Goal: Information Seeking & Learning: Understand process/instructions

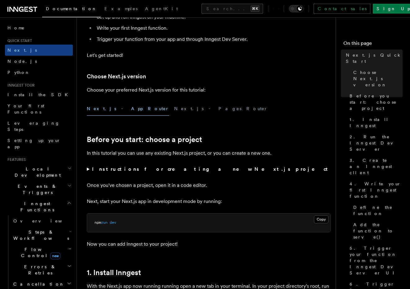
scroll to position [102, 0]
click at [174, 108] on button "Next.js - Pages Router" at bounding box center [220, 109] width 93 height 14
click at [120, 108] on button "Next.js - App Router" at bounding box center [128, 109] width 82 height 14
click at [174, 110] on button "Next.js - Pages Router" at bounding box center [220, 109] width 93 height 14
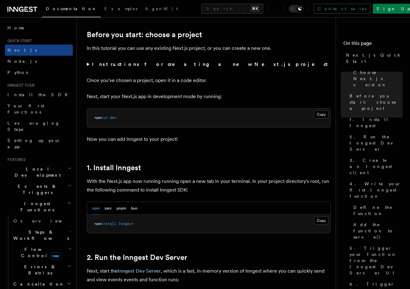
scroll to position [205, 0]
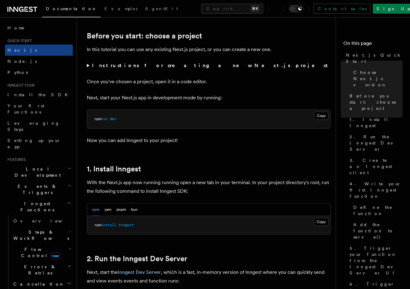
click at [112, 67] on strong "Instructions for creating a new Next.js project" at bounding box center [211, 66] width 238 height 6
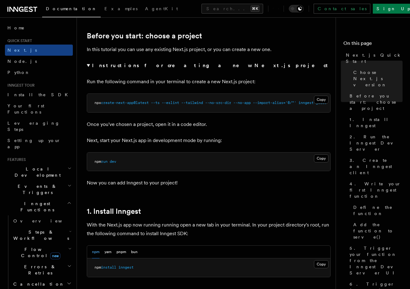
click at [111, 67] on strong "Instructions for creating a new Next.js project" at bounding box center [211, 66] width 238 height 6
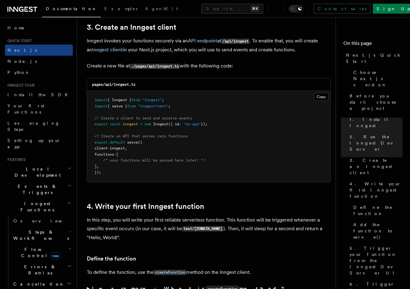
scroll to position [731, 0]
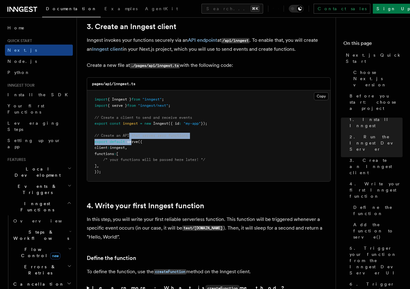
drag, startPoint x: 130, startPoint y: 137, endPoint x: 133, endPoint y: 143, distance: 7.2
click at [133, 143] on code "import { Inngest } from "inngest" ; import { serve } from "inngest/next" ; // C…" at bounding box center [150, 135] width 113 height 77
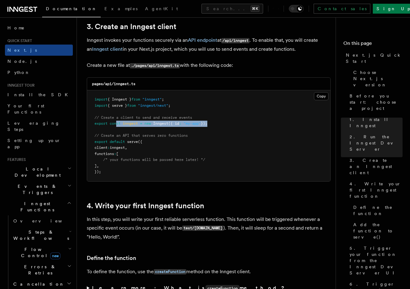
drag, startPoint x: 116, startPoint y: 123, endPoint x: 211, endPoint y: 122, distance: 95.1
click at [207, 122] on span "export const inngest = new Inngest ({ id : "my-app" });" at bounding box center [150, 123] width 113 height 4
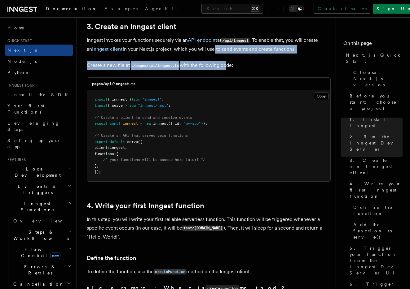
drag, startPoint x: 207, startPoint y: 48, endPoint x: 225, endPoint y: 64, distance: 25.0
click at [225, 64] on p "Create a new file at ./pages/api/inngest.ts with the following code:" at bounding box center [209, 65] width 244 height 9
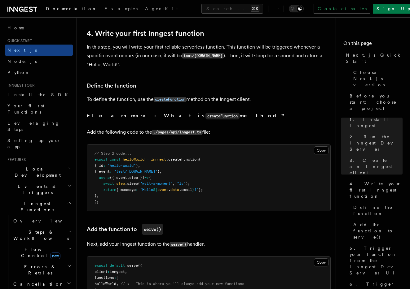
scroll to position [904, 0]
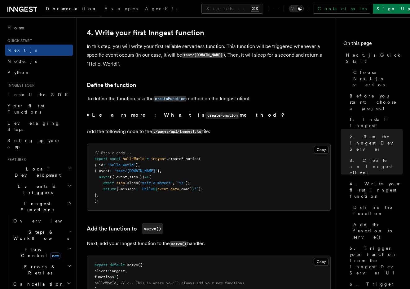
click at [118, 115] on strong "Learn more: What is createFunction method?" at bounding box center [189, 115] width 194 height 6
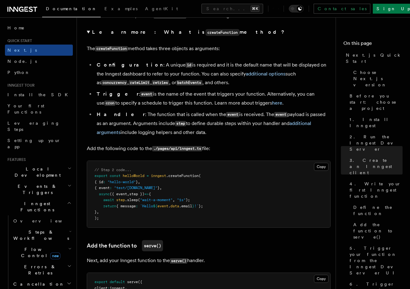
scroll to position [909, 0]
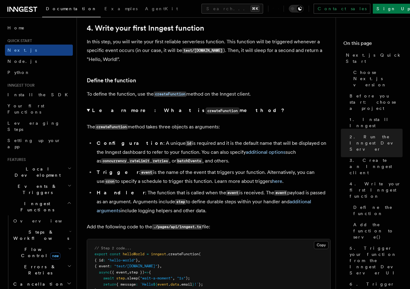
click at [88, 111] on summary "Learn more: What is createFunction method?" at bounding box center [209, 110] width 244 height 9
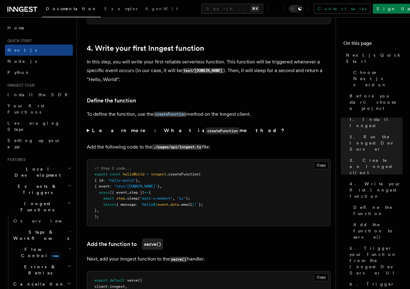
scroll to position [888, 0]
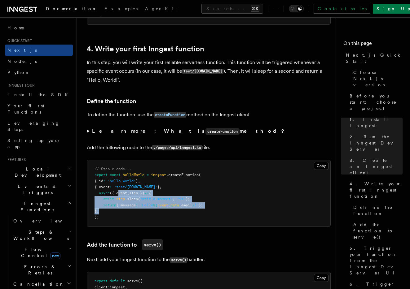
drag, startPoint x: 119, startPoint y: 197, endPoint x: 143, endPoint y: 213, distance: 28.9
click at [143, 213] on pre "// Step 2 code... export const helloWorld = inngest .createFunction ( { id : "h…" at bounding box center [208, 193] width 243 height 67
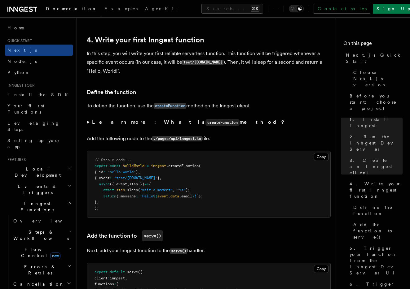
scroll to position [898, 0]
click at [121, 122] on strong "Learn more: What is createFunction method?" at bounding box center [189, 122] width 194 height 6
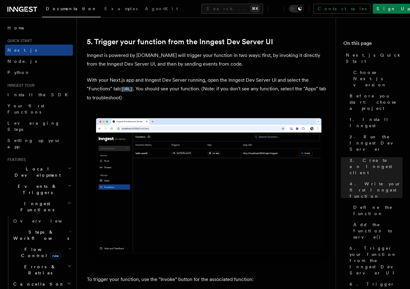
scroll to position [1356, 0]
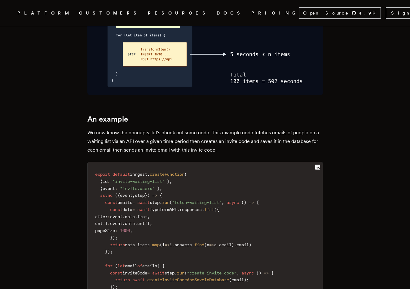
scroll to position [1176, 0]
